Goal: Answer question/provide support

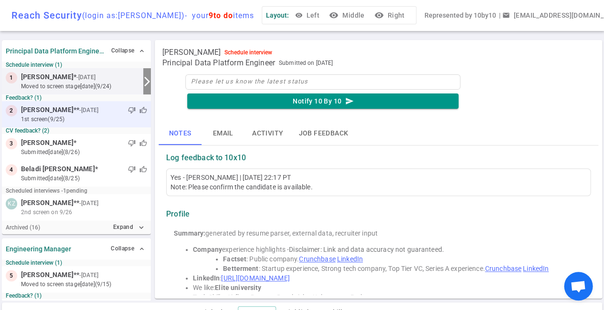
click at [96, 112] on small "- [DATE]" at bounding box center [88, 110] width 19 height 9
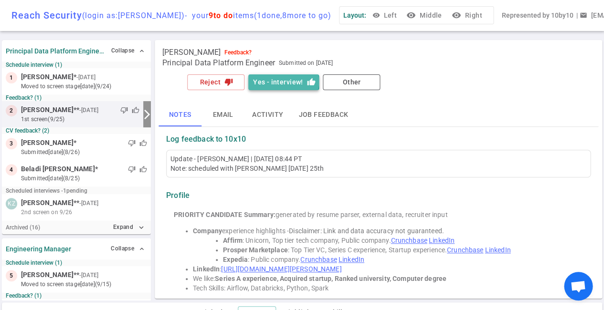
click at [277, 82] on button "Yes - interview! thumb_up" at bounding box center [283, 83] width 71 height 16
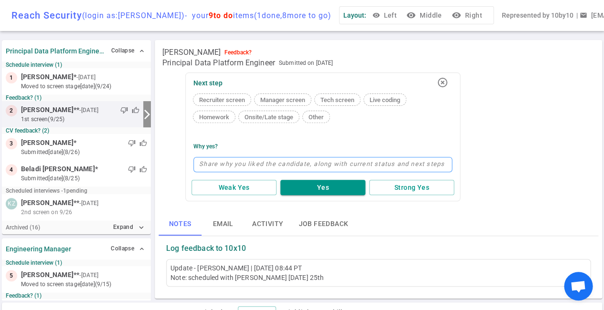
click at [222, 160] on textarea at bounding box center [322, 164] width 259 height 15
type textarea "T"
type textarea "Te"
type textarea "Tec"
type textarea "Tech"
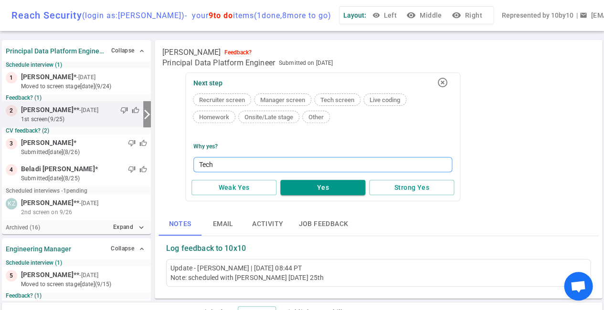
type textarea "Tech"
type textarea "Tech S"
type textarea "Tech Sc"
type textarea "Tech Scr"
type textarea "Tech Scre"
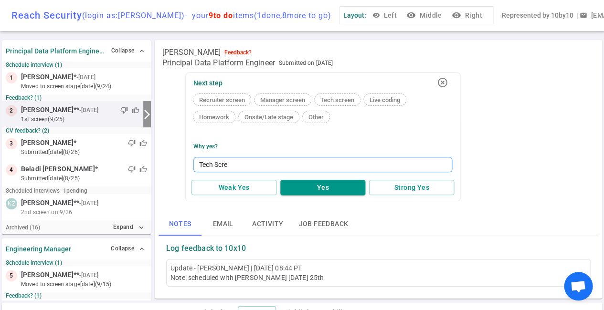
type textarea "Tech Scree"
type textarea "Tech Screen"
type textarea "Tech Screen F"
type textarea "Tech Screen Fr"
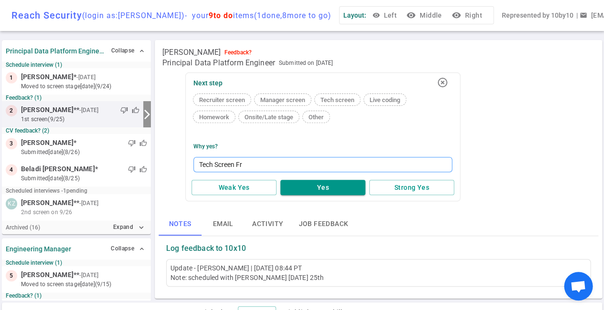
type textarea "Tech Screen Fri"
type textarea "Tech Screen Frid"
type textarea "Tech Screen [PERSON_NAME]"
type textarea "Tech Screen [DATE]"
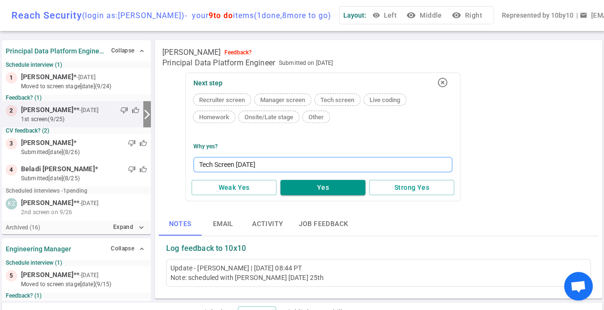
type textarea "Tech Screen [DATE] 9"
type textarea "Tech Screen [DATE] 9:"
type textarea "Tech Screen [DATE] 9:0"
type textarea "Tech Screen [DATE] 9:00"
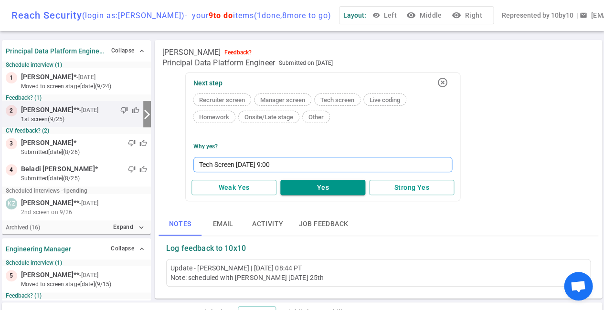
type textarea "Tech Screen [DATE] 9:00 A"
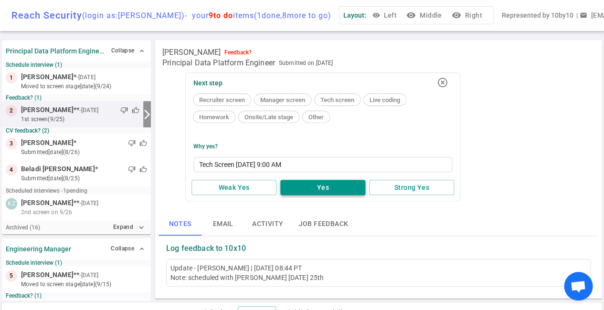
type textarea "Tech Screen [DATE] 9:00 AM"
click at [313, 189] on button "Yes" at bounding box center [322, 188] width 85 height 16
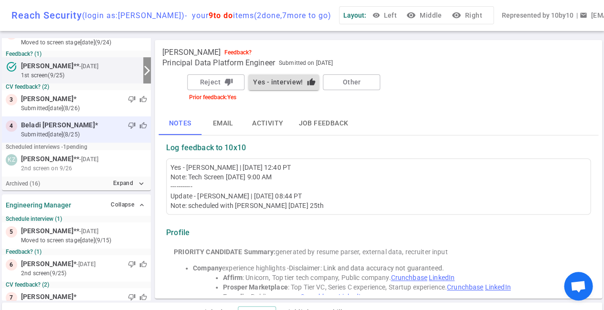
scroll to position [44, 0]
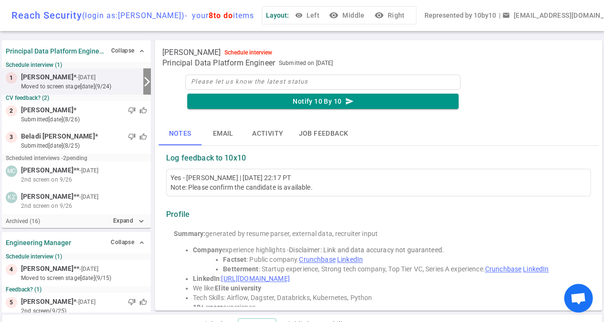
click at [64, 86] on small "moved to Screen stage [DATE] (9/24)" at bounding box center [80, 86] width 118 height 9
